Goal: Navigation & Orientation: Find specific page/section

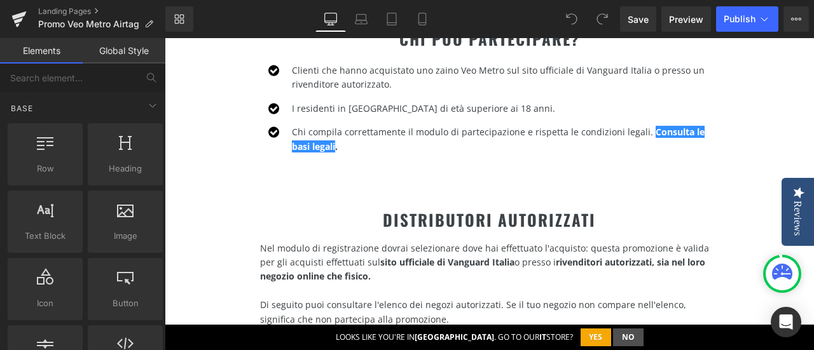
scroll to position [1081, 0]
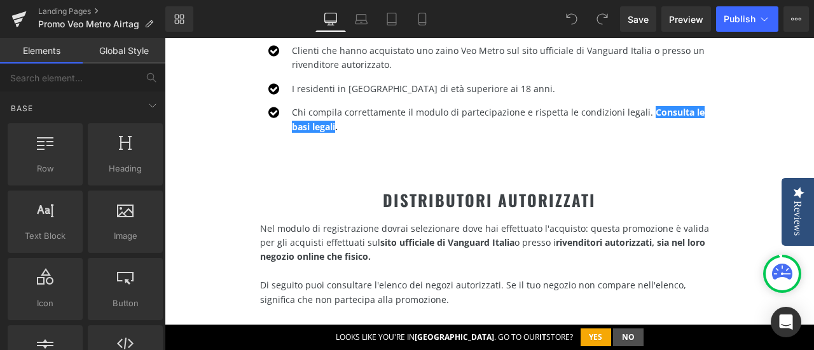
click at [654, 181] on div "DISTRIBUTORI AUTORIZZATI Heading Nel modulo di registrazione dovrai selezionare…" at bounding box center [489, 269] width 649 height 238
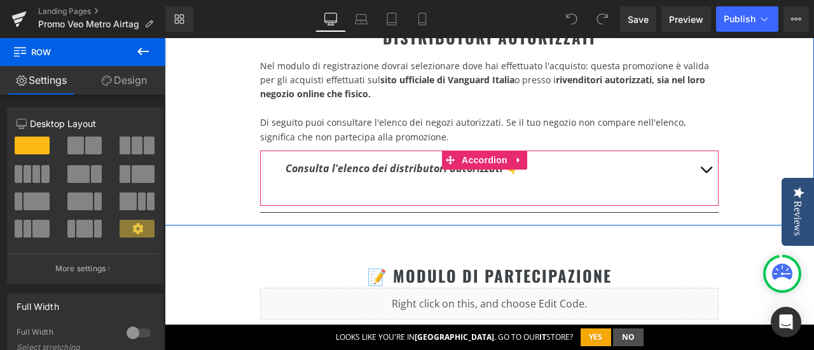
scroll to position [1271, 0]
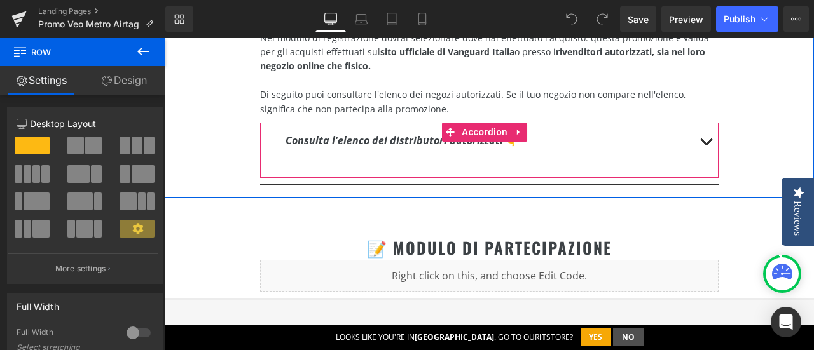
click at [701, 134] on button "button" at bounding box center [705, 141] width 25 height 36
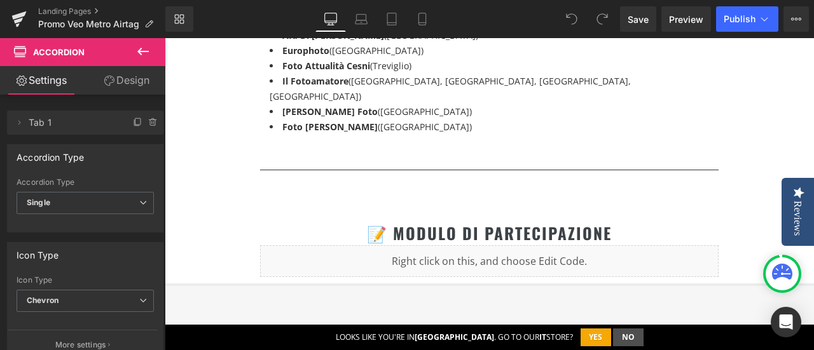
scroll to position [1526, 0]
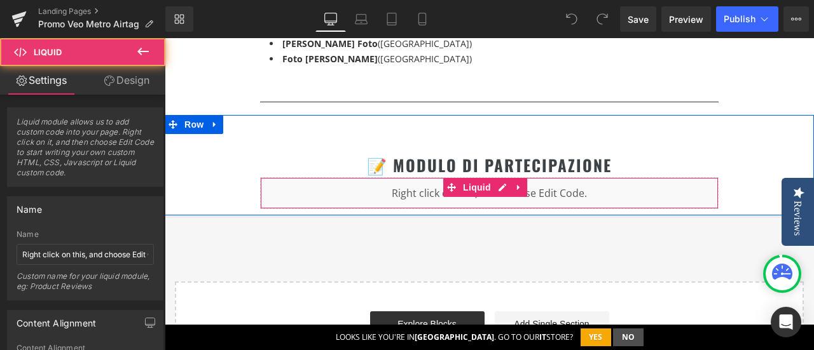
click at [426, 177] on div "Liquid" at bounding box center [489, 193] width 458 height 32
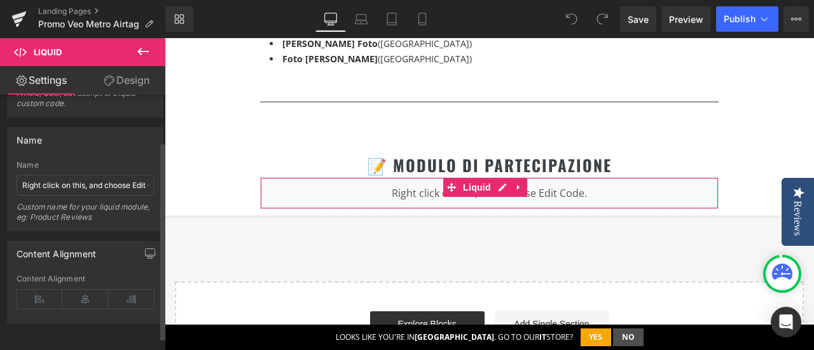
scroll to position [0, 0]
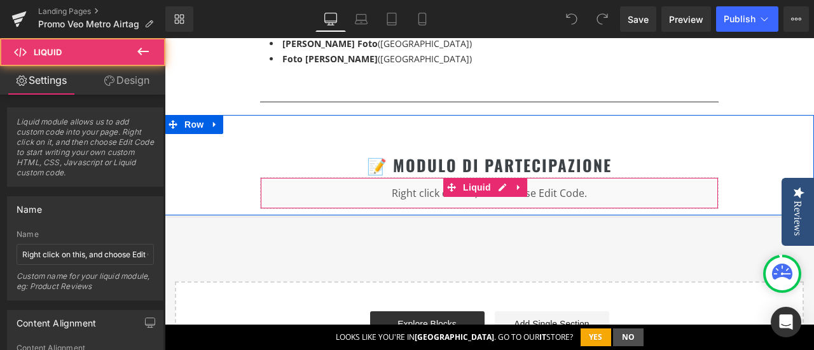
click at [578, 177] on div "Liquid" at bounding box center [489, 193] width 458 height 32
click at [587, 177] on div "Liquid" at bounding box center [489, 193] width 458 height 32
click at [321, 177] on div "Liquid" at bounding box center [489, 193] width 458 height 32
